Goal: Information Seeking & Learning: Learn about a topic

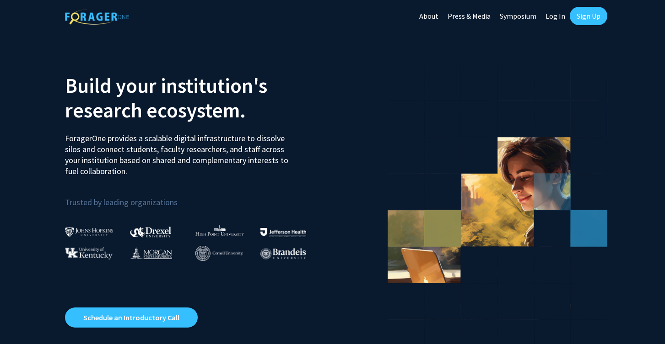
click at [558, 18] on link "Log In" at bounding box center [555, 16] width 29 height 32
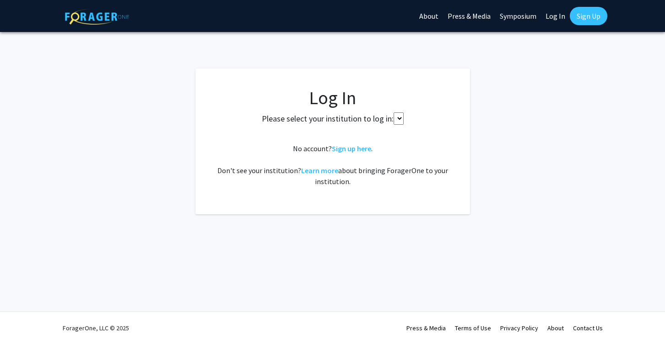
select select
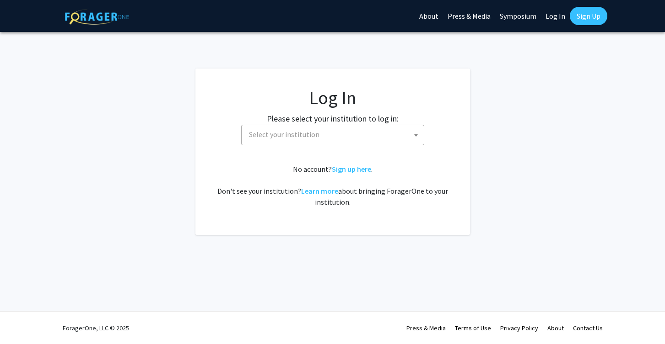
click at [358, 129] on span "Select your institution" at bounding box center [334, 134] width 178 height 19
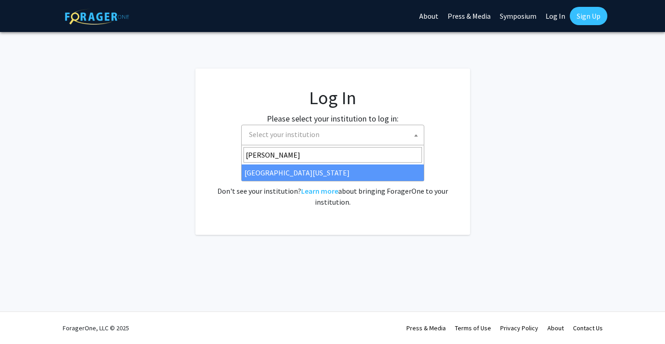
type input "maryl"
select select "31"
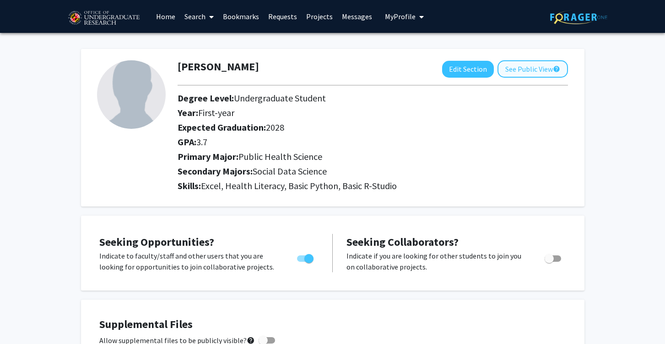
click at [515, 71] on button "See Public View help" at bounding box center [532, 68] width 70 height 17
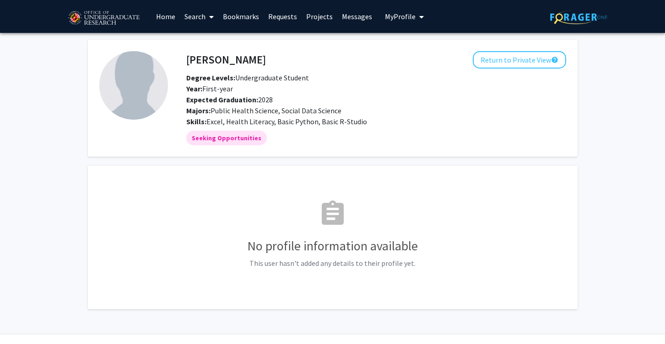
click at [196, 19] on link "Search" at bounding box center [199, 16] width 38 height 32
click at [217, 45] on span "Faculty/Staff" at bounding box center [213, 42] width 67 height 18
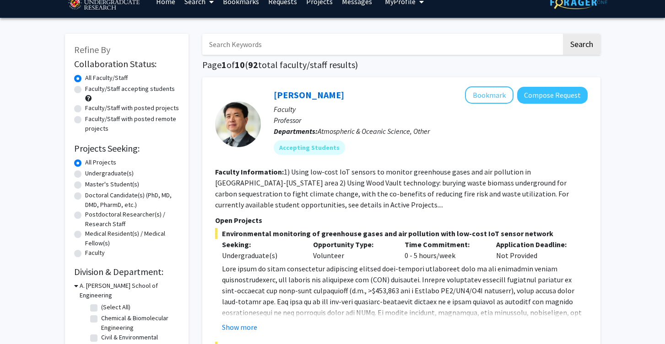
scroll to position [23, 0]
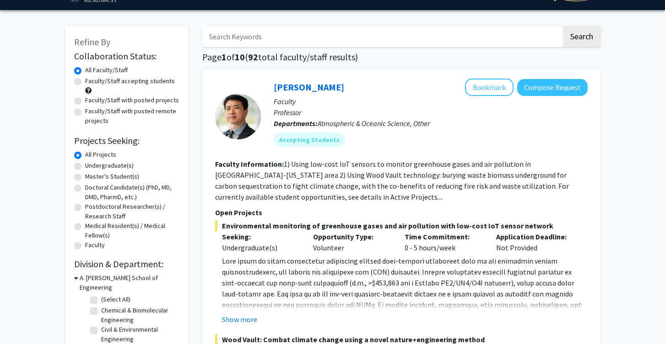
click at [104, 166] on label "Undergraduate(s)" at bounding box center [109, 166] width 48 height 10
click at [91, 166] on input "Undergraduate(s)" at bounding box center [88, 164] width 6 height 6
radio input "true"
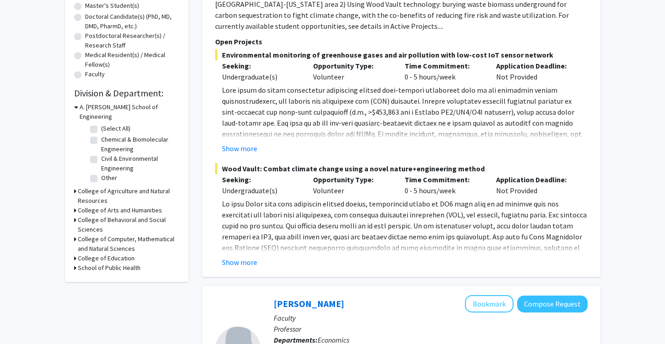
scroll to position [197, 0]
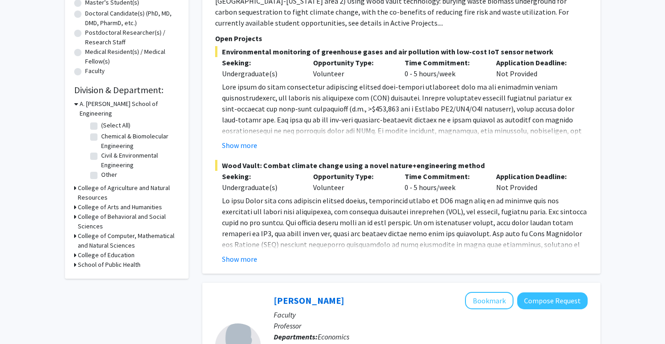
click at [73, 258] on div "Refine By Collaboration Status: Collaboration Status All Faculty/Staff Collabor…" at bounding box center [127, 65] width 124 height 427
click at [78, 260] on h3 "School of Public Health" at bounding box center [109, 265] width 63 height 10
click at [97, 274] on fg-checkbox "Department of Global, Environmental, and Occupational Health Department of Glob…" at bounding box center [133, 286] width 87 height 29
click at [101, 272] on label "Department of Global, Environmental, and Occupational Health" at bounding box center [139, 286] width 76 height 29
click at [101, 272] on input "Department of Global, Environmental, and Occupational Health" at bounding box center [104, 275] width 6 height 6
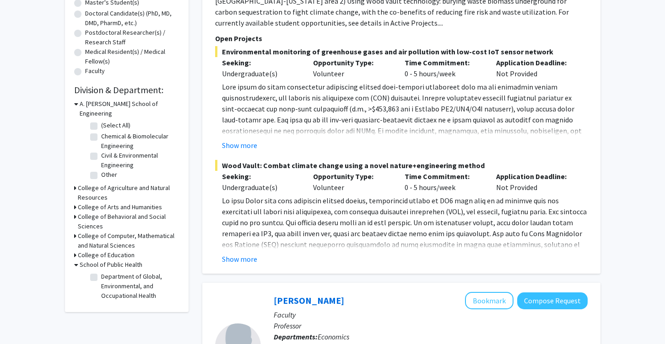
checkbox input "true"
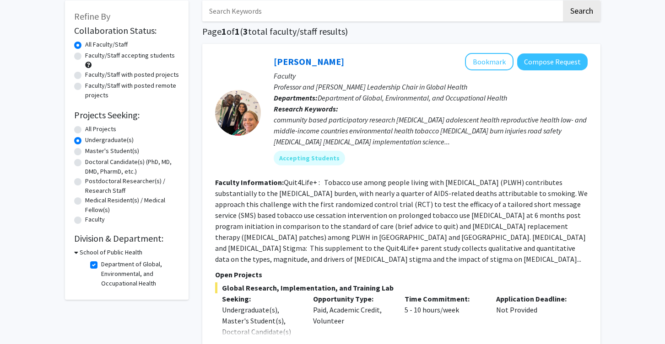
scroll to position [49, 0]
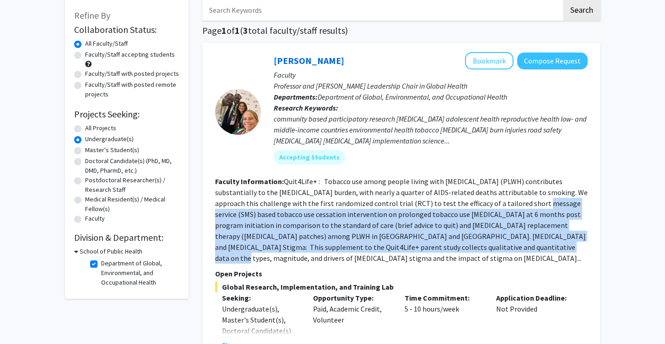
drag, startPoint x: 490, startPoint y: 205, endPoint x: 457, endPoint y: 252, distance: 57.7
click at [457, 252] on fg-read-more "Quit4Life+ : Tobacco use among people living with [MEDICAL_DATA] (PLWH) contrib…" at bounding box center [401, 220] width 372 height 86
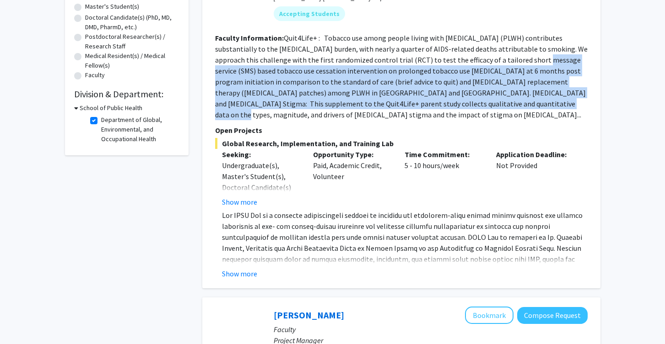
scroll to position [212, 0]
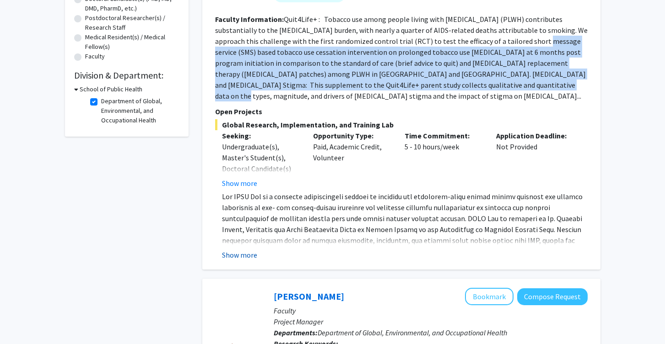
click at [237, 250] on button "Show more" at bounding box center [239, 255] width 35 height 11
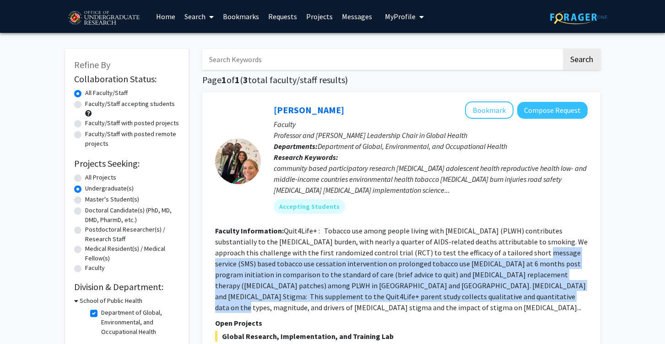
scroll to position [0, 0]
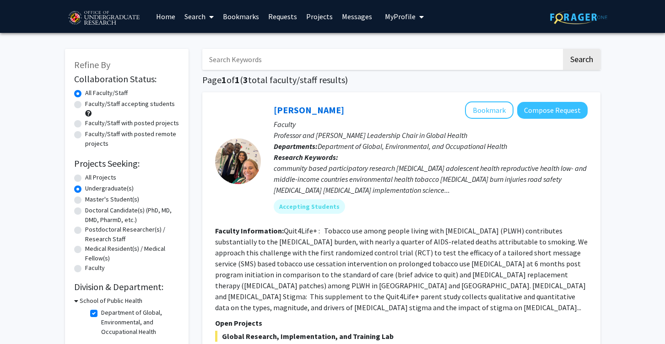
click at [101, 315] on label "Department of Global, Environmental, and Occupational Health" at bounding box center [139, 322] width 76 height 29
click at [101, 314] on input "Department of Global, Environmental, and Occupational Health" at bounding box center [104, 311] width 6 height 6
checkbox input "false"
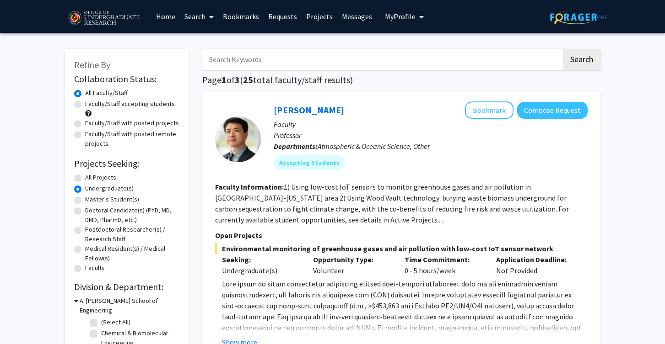
click at [360, 55] on input "Search Keywords" at bounding box center [381, 59] width 359 height 21
type input "data"
click at [580, 61] on button "Search" at bounding box center [582, 59] width 38 height 21
radio input "true"
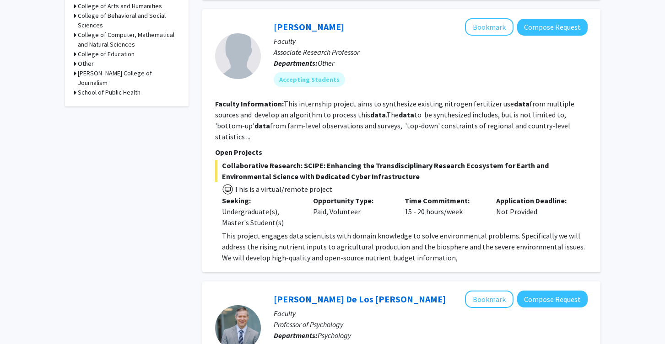
scroll to position [392, 0]
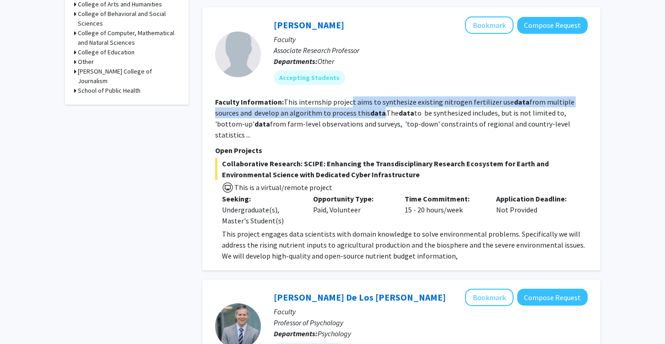
drag, startPoint x: 349, startPoint y: 104, endPoint x: 360, endPoint y: 113, distance: 13.6
click at [358, 115] on fg-read-more "This internship project aims to synthesize existing nitrogen fertilizer use dat…" at bounding box center [394, 118] width 359 height 42
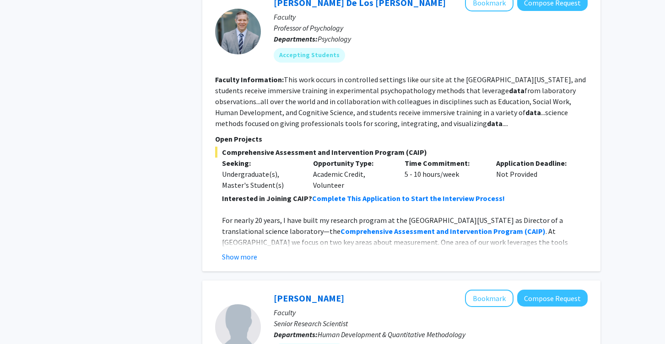
scroll to position [693, 0]
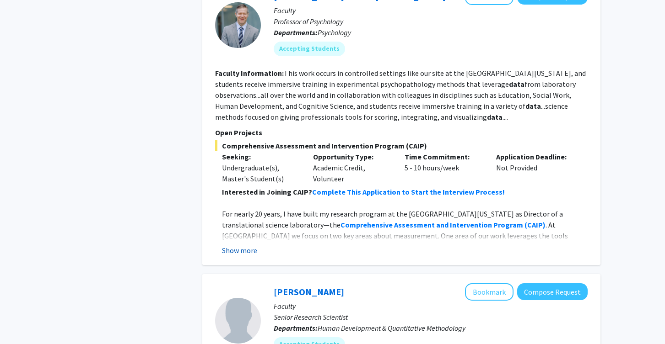
click at [249, 245] on button "Show more" at bounding box center [239, 250] width 35 height 11
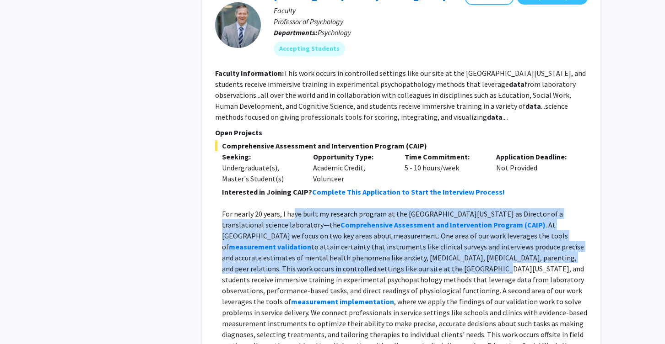
drag, startPoint x: 292, startPoint y: 203, endPoint x: 297, endPoint y: 256, distance: 53.3
click at [297, 256] on p "For nearly 20 years, I have built my research program at the [GEOGRAPHIC_DATA][…" at bounding box center [404, 291] width 365 height 165
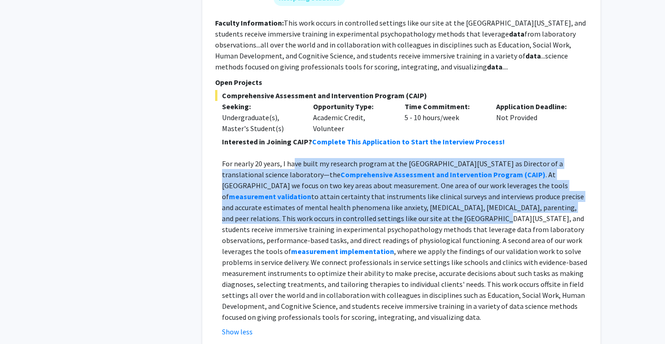
scroll to position [745, 0]
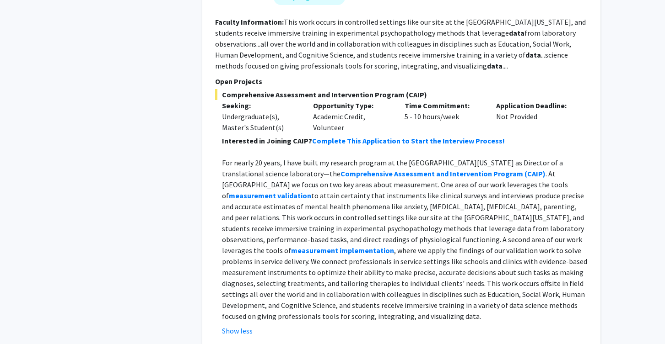
click at [312, 257] on p "For nearly 20 years, I have built my research program at the [GEOGRAPHIC_DATA][…" at bounding box center [404, 239] width 365 height 165
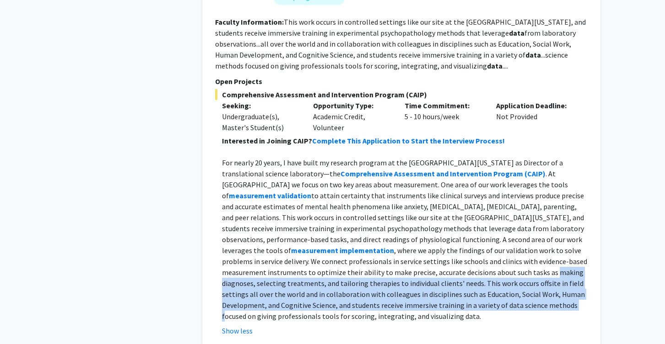
drag, startPoint x: 312, startPoint y: 257, endPoint x: 324, endPoint y: 297, distance: 41.4
click at [324, 297] on p "For nearly 20 years, I have built my research program at the [GEOGRAPHIC_DATA][…" at bounding box center [404, 239] width 365 height 165
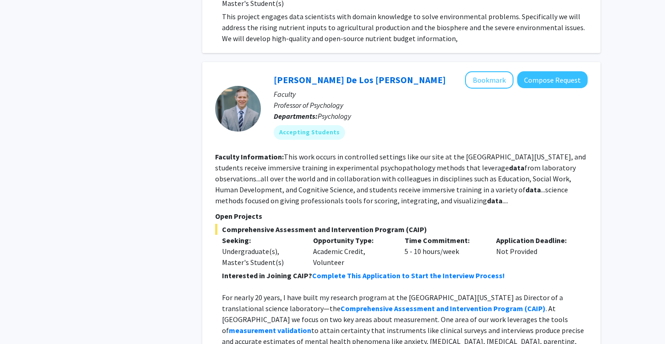
scroll to position [609, 0]
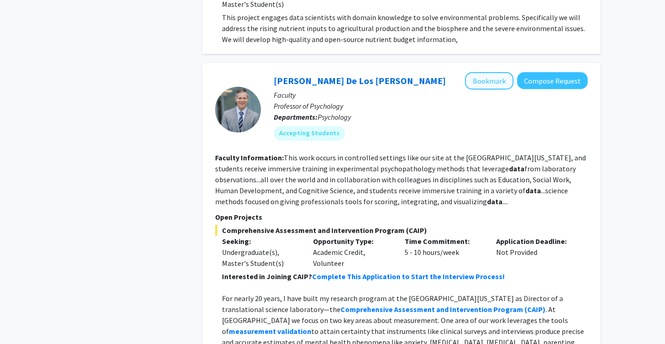
click at [487, 72] on button "Bookmark" at bounding box center [489, 80] width 48 height 17
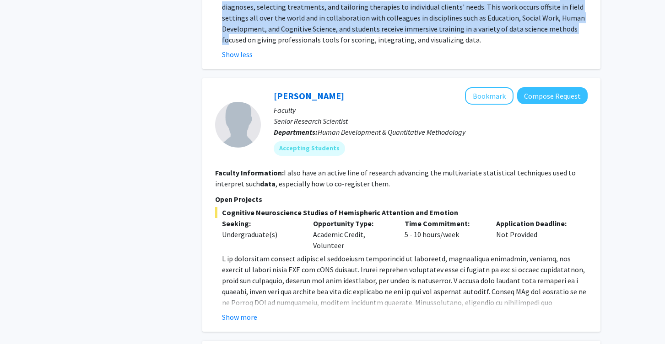
scroll to position [1033, 0]
click at [235, 312] on button "Show more" at bounding box center [239, 317] width 35 height 11
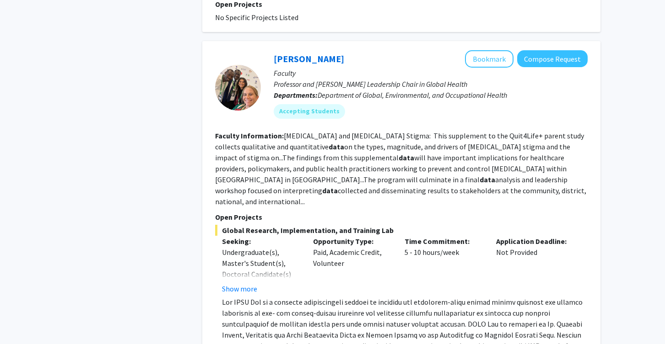
scroll to position [2839, 0]
drag, startPoint x: 364, startPoint y: 102, endPoint x: 376, endPoint y: 163, distance: 62.1
click at [376, 163] on section "Faculty Information: [MEDICAL_DATA] and [MEDICAL_DATA] Stigma: This supplement …" at bounding box center [401, 168] width 372 height 77
click at [489, 67] on p "Faculty" at bounding box center [431, 72] width 314 height 11
click at [494, 50] on button "Bookmark" at bounding box center [489, 58] width 48 height 17
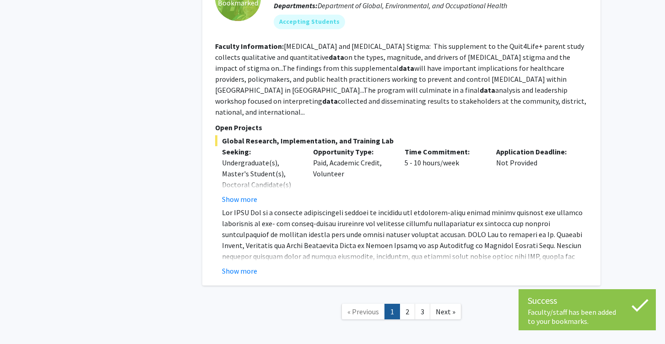
scroll to position [2927, 0]
click at [247, 194] on button "Show more" at bounding box center [239, 199] width 35 height 11
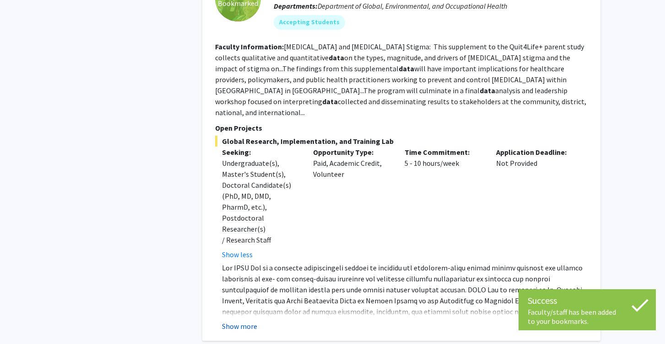
click at [232, 321] on button "Show more" at bounding box center [239, 326] width 35 height 11
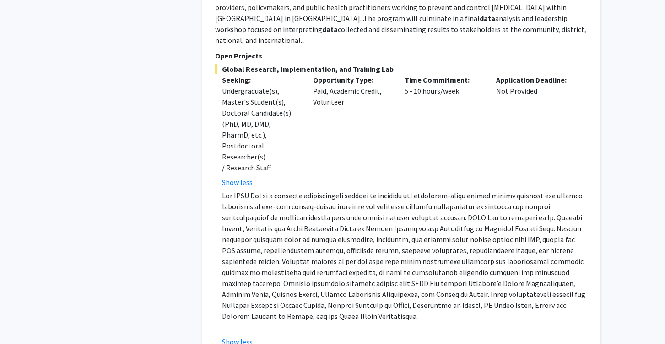
scroll to position [3023, 0]
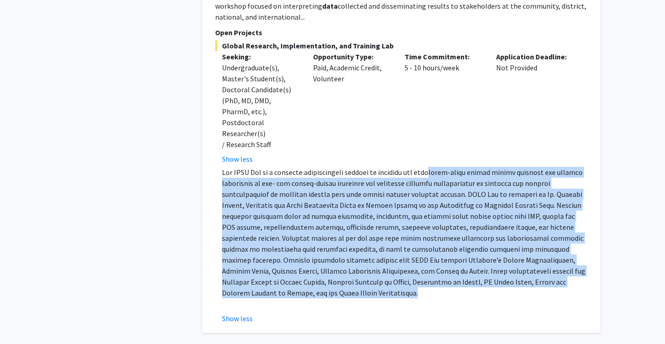
drag, startPoint x: 438, startPoint y: 117, endPoint x: 406, endPoint y: 238, distance: 125.3
click at [408, 238] on p at bounding box center [404, 233] width 365 height 132
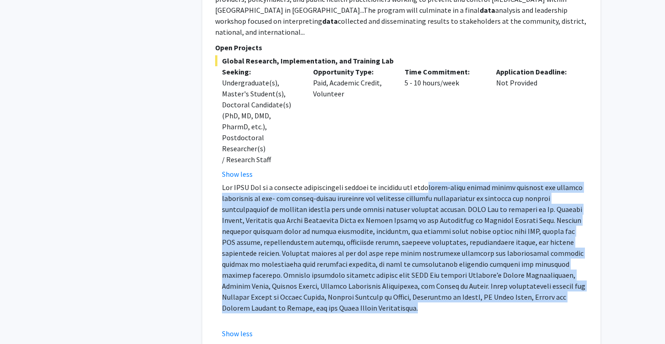
scroll to position [3010, 0]
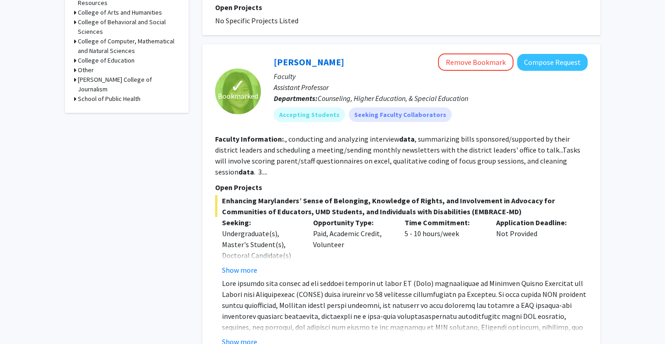
scroll to position [388, 0]
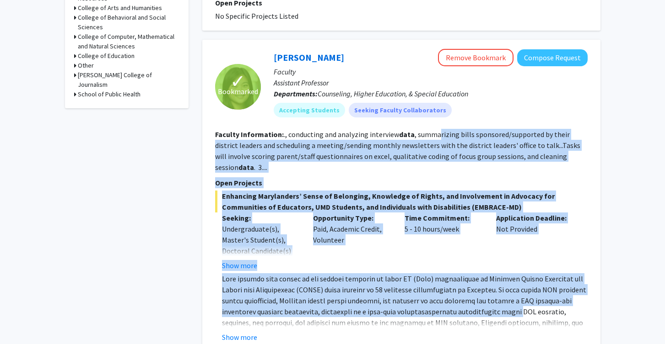
drag, startPoint x: 439, startPoint y: 135, endPoint x: 470, endPoint y: 303, distance: 170.7
click at [470, 303] on fg-search-faculty "✓ Bookmarked [PERSON_NAME] Remove Bookmark Compose Request Faculty Assistant Pr…" at bounding box center [401, 336] width 372 height 574
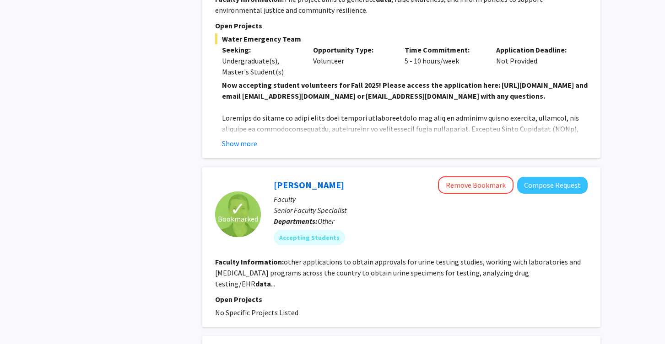
scroll to position [1572, 0]
drag, startPoint x: 467, startPoint y: 241, endPoint x: 537, endPoint y: 243, distance: 69.1
click at [537, 257] on fg-read-more "other applications to obtain approvals for urine testing studies, working with …" at bounding box center [397, 272] width 365 height 31
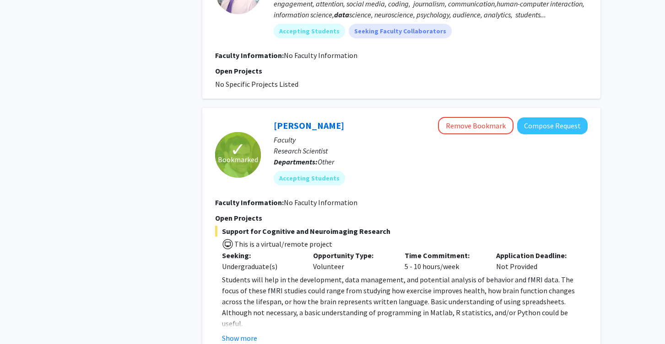
scroll to position [2884, 0]
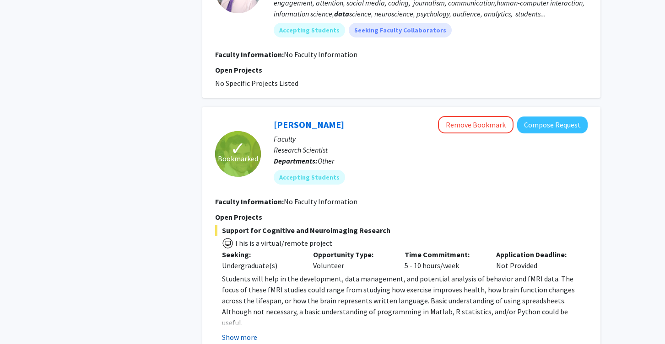
click at [243, 332] on button "Show more" at bounding box center [239, 337] width 35 height 11
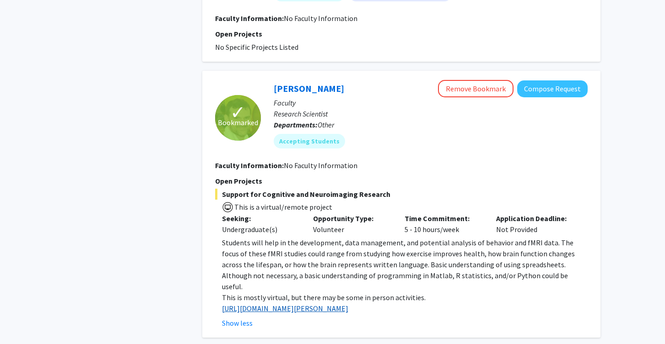
scroll to position [2922, 0]
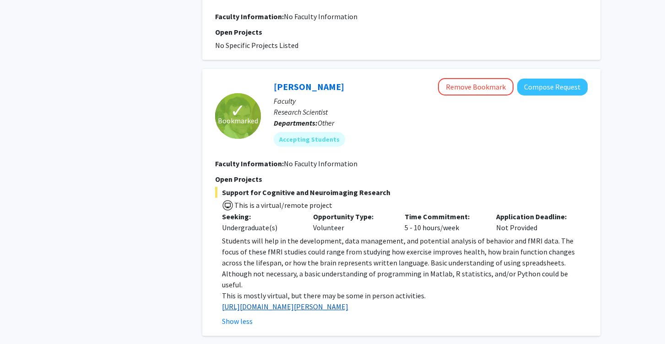
click at [335, 302] on link "[URL][DOMAIN_NAME][PERSON_NAME]" at bounding box center [285, 306] width 126 height 9
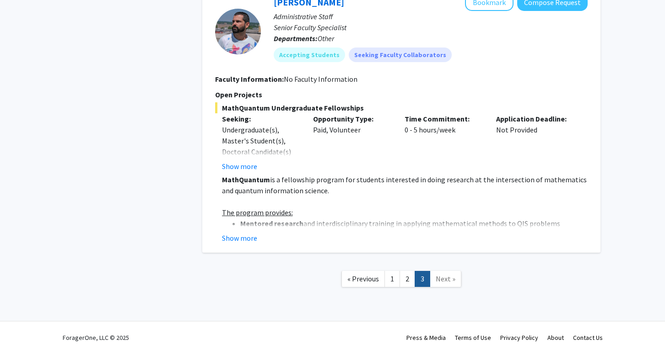
scroll to position [1969, 0]
click at [394, 273] on link "1" at bounding box center [392, 280] width 16 height 16
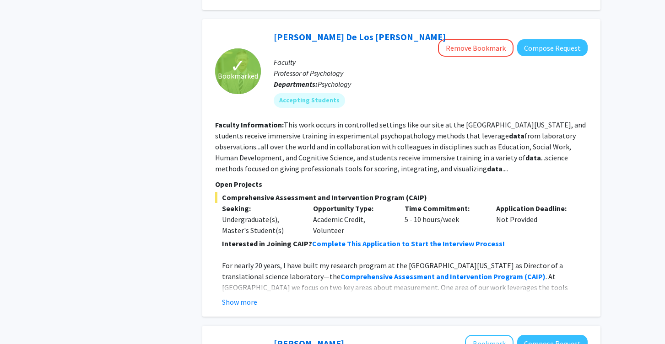
scroll to position [658, 0]
